Goal: Task Accomplishment & Management: Manage account settings

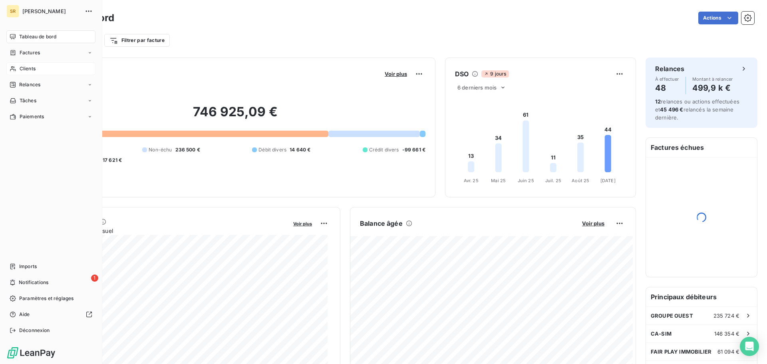
click at [24, 71] on span "Clients" at bounding box center [28, 68] width 16 height 7
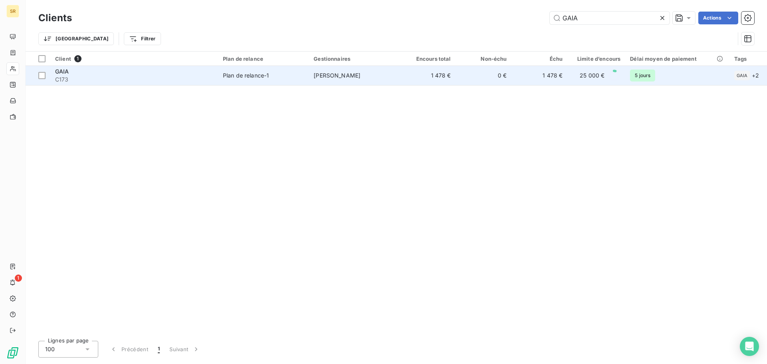
type input "GAIA"
click at [100, 73] on div "GAIA" at bounding box center [134, 71] width 158 height 8
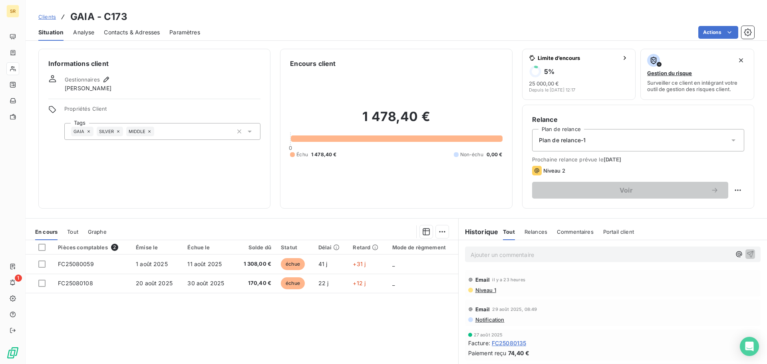
click at [119, 34] on span "Contacts & Adresses" at bounding box center [132, 32] width 56 height 8
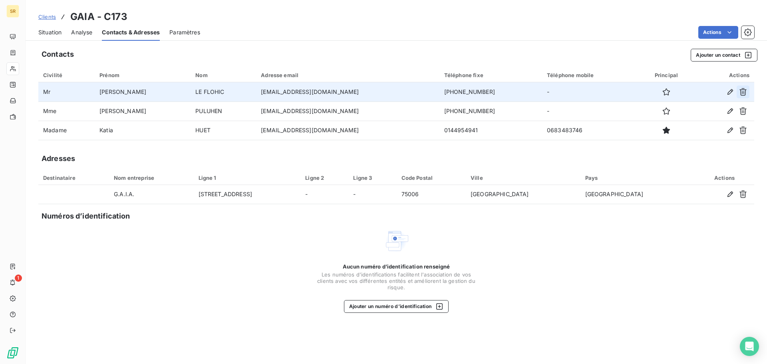
click at [743, 93] on icon "button" at bounding box center [743, 92] width 8 height 8
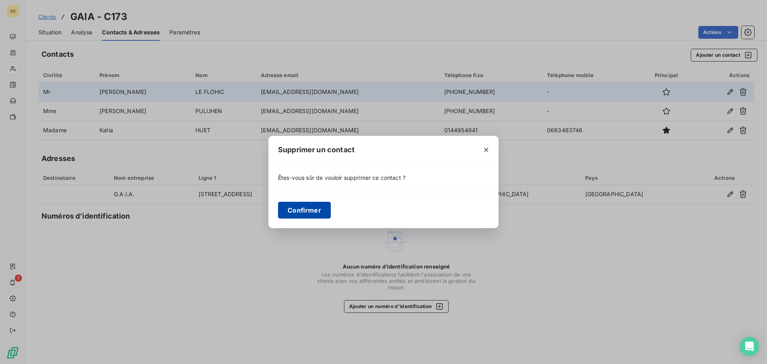
click at [310, 210] on button "Confirmer" at bounding box center [304, 210] width 53 height 17
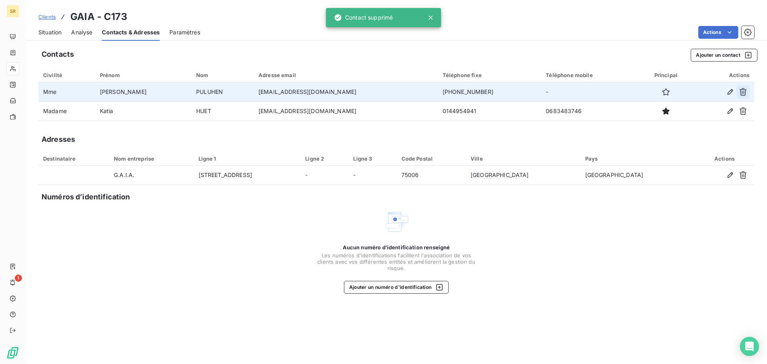
click at [741, 91] on icon "button" at bounding box center [743, 92] width 8 height 8
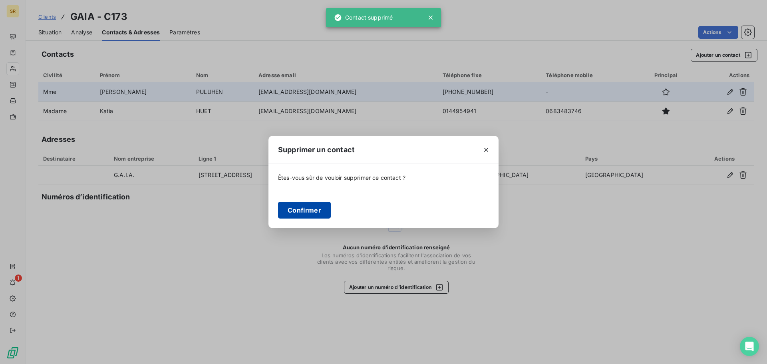
click at [313, 212] on button "Confirmer" at bounding box center [304, 210] width 53 height 17
